Goal: Obtain resource: Obtain resource

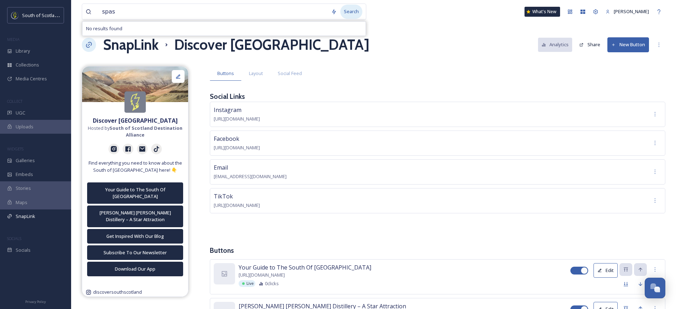
type input "spas"
click at [348, 9] on div "Search" at bounding box center [351, 12] width 22 height 14
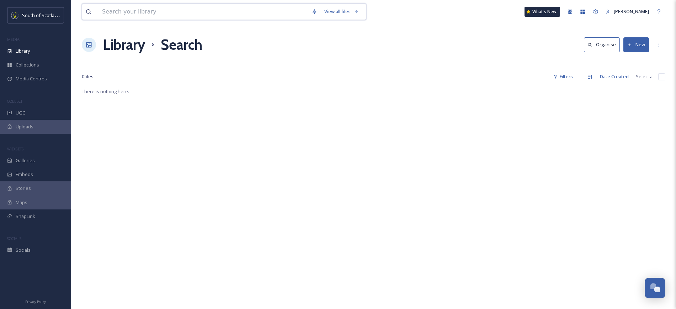
click at [300, 14] on input at bounding box center [202, 12] width 209 height 16
type input "spa"
click at [352, 12] on div "Search" at bounding box center [351, 12] width 22 height 14
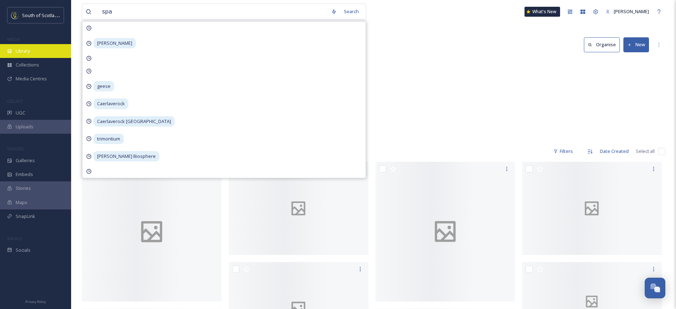
click at [37, 48] on div "Library" at bounding box center [35, 51] width 71 height 14
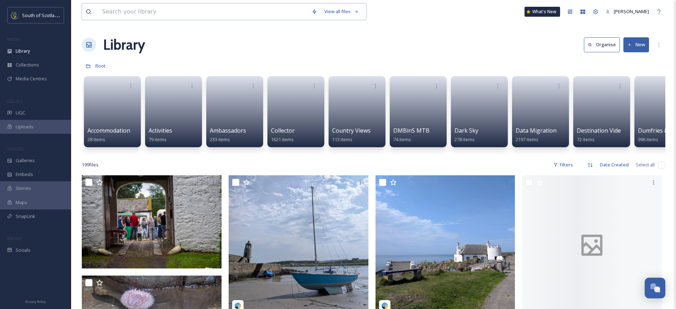
click at [142, 13] on input at bounding box center [202, 12] width 209 height 16
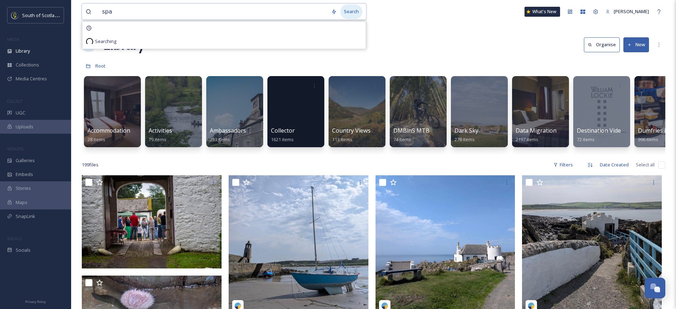
type input "spa"
click at [348, 7] on div "Search" at bounding box center [351, 12] width 22 height 14
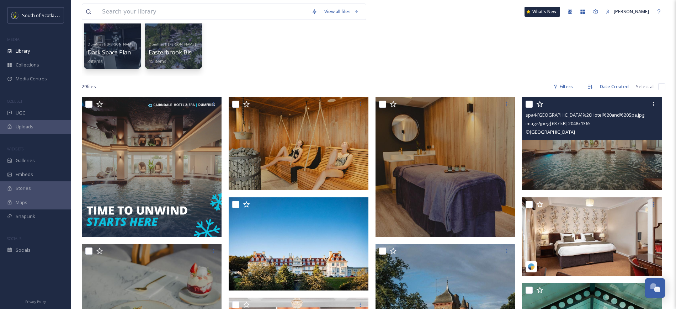
scroll to position [68, 0]
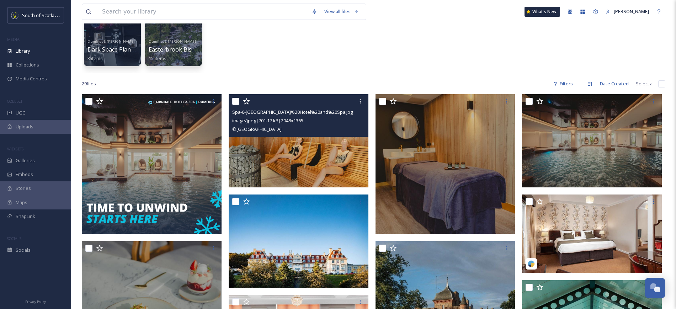
click at [270, 148] on img at bounding box center [298, 140] width 140 height 93
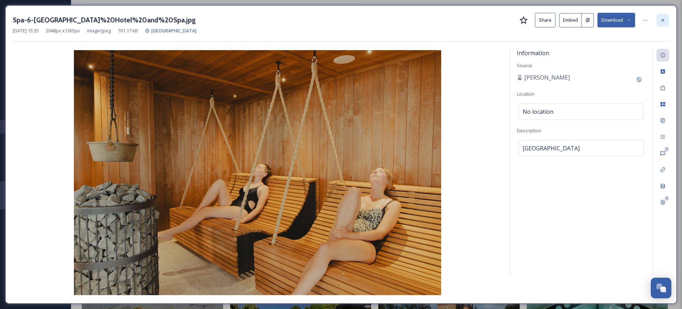
click at [663, 21] on icon at bounding box center [663, 20] width 6 height 6
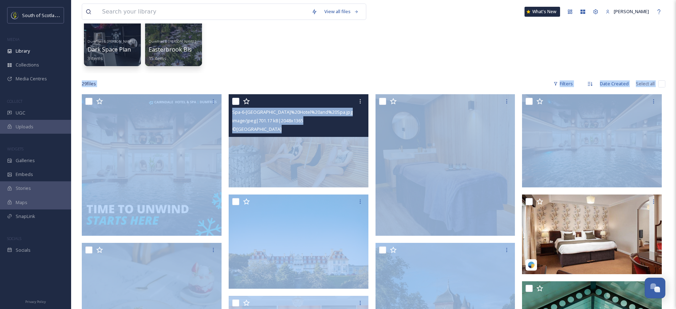
drag, startPoint x: 675, startPoint y: 70, endPoint x: 678, endPoint y: 127, distance: 56.6
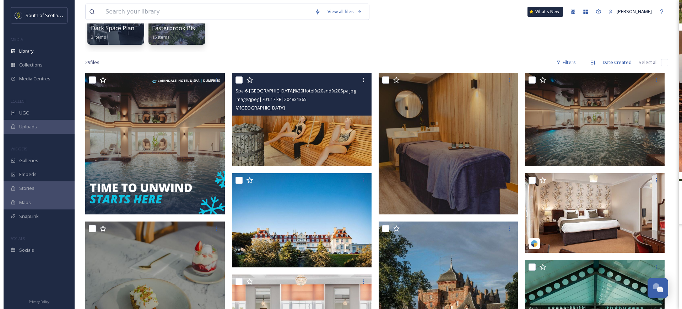
scroll to position [90, 0]
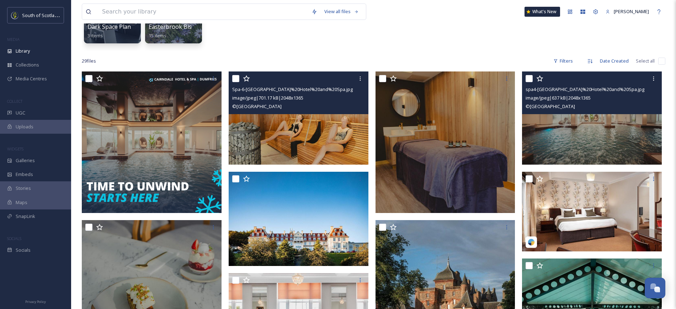
click at [587, 139] on img at bounding box center [592, 117] width 140 height 93
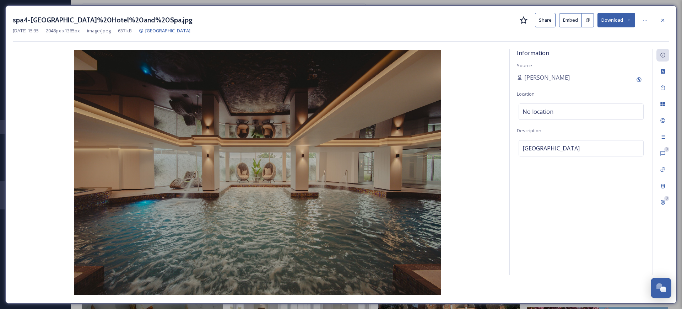
click at [549, 18] on button "Share" at bounding box center [545, 20] width 21 height 15
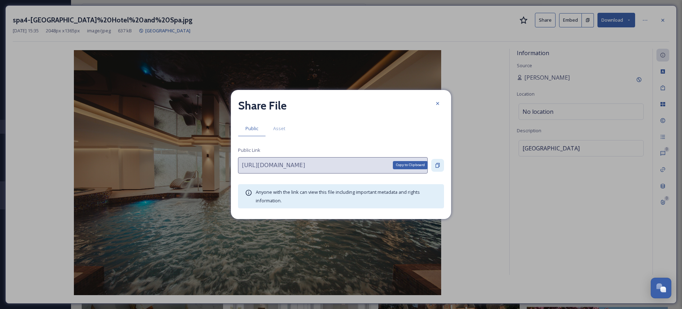
click at [438, 166] on icon at bounding box center [438, 165] width 6 height 6
